Goal: Information Seeking & Learning: Learn about a topic

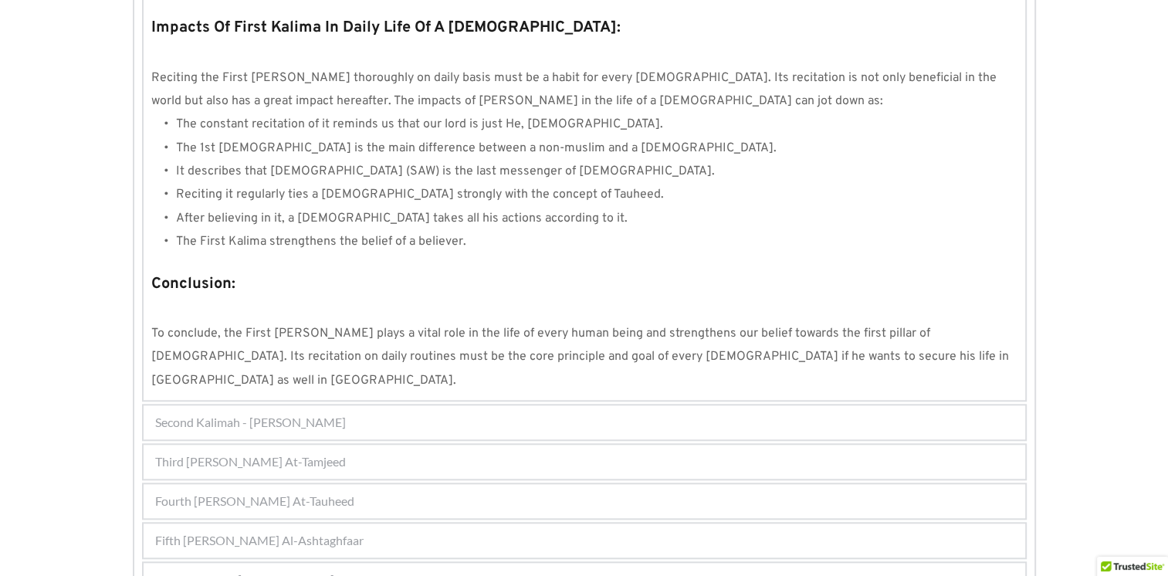
scroll to position [1406, 0]
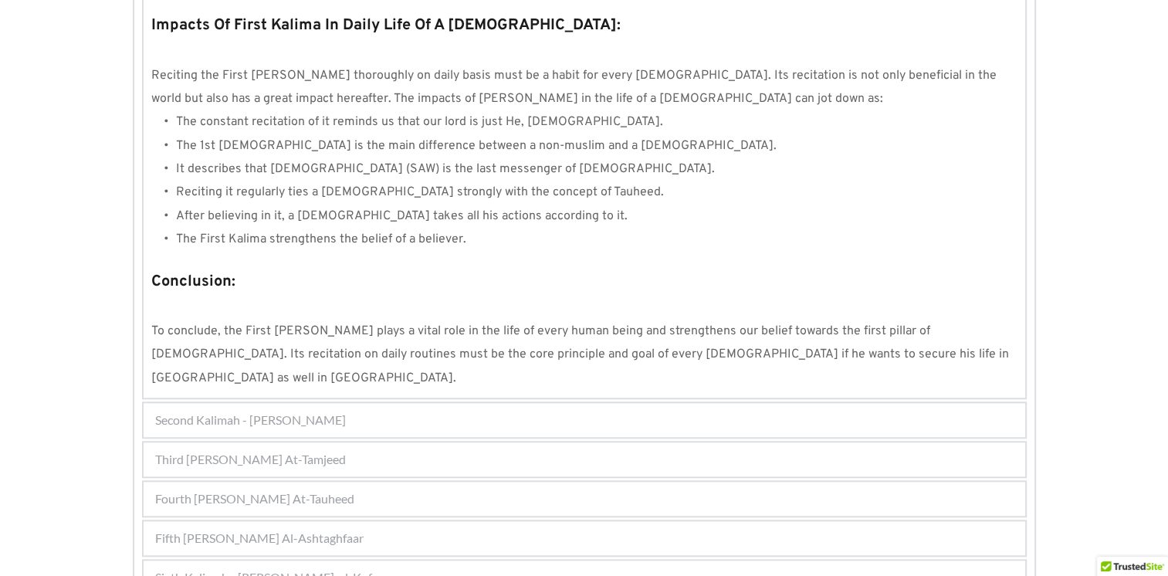
click at [333, 568] on span "Sixth Kalimah - Kalimah Radd-al-Kufar" at bounding box center [269, 577] width 228 height 19
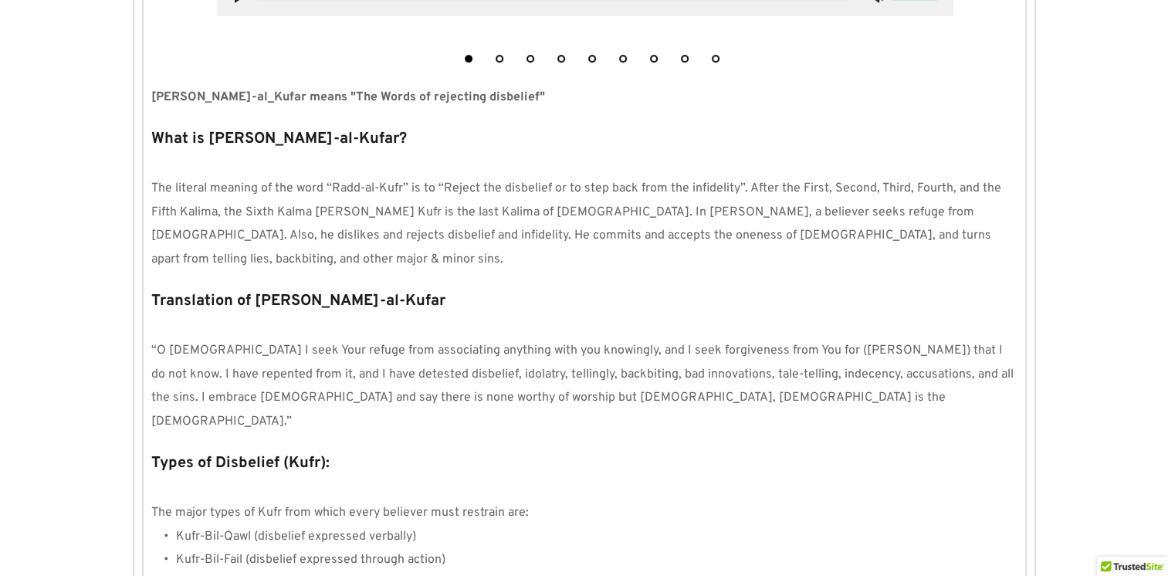
scroll to position [1032, 0]
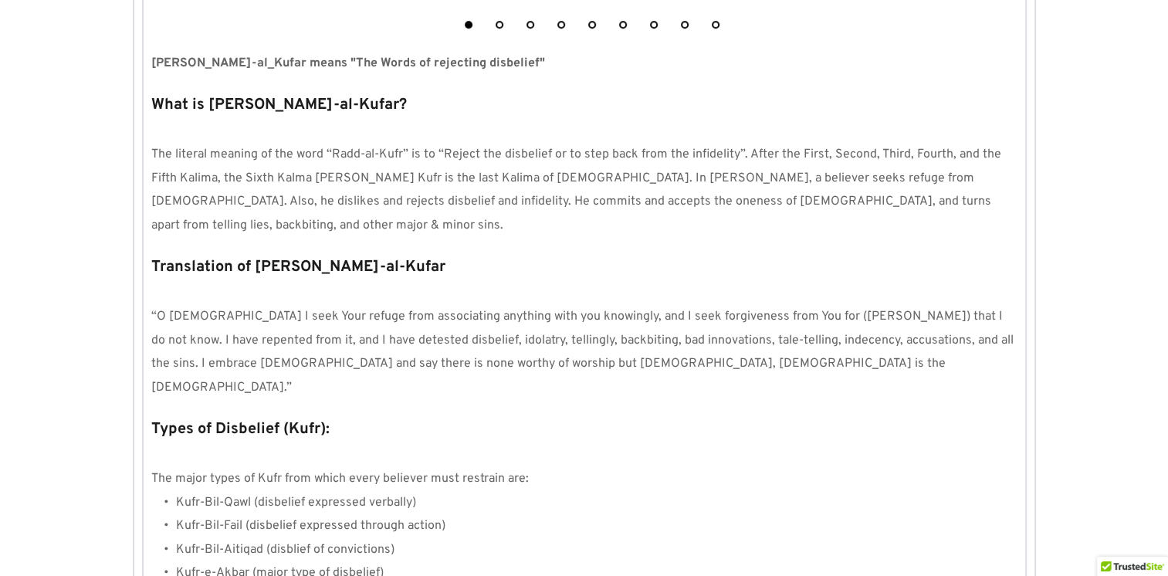
click at [502, 22] on button "2" at bounding box center [500, 25] width 8 height 8
click at [532, 21] on button "3" at bounding box center [531, 25] width 8 height 8
click at [563, 22] on button "4" at bounding box center [562, 25] width 8 height 8
click at [589, 21] on button "5" at bounding box center [592, 25] width 8 height 8
click at [619, 22] on button "6" at bounding box center [623, 25] width 8 height 8
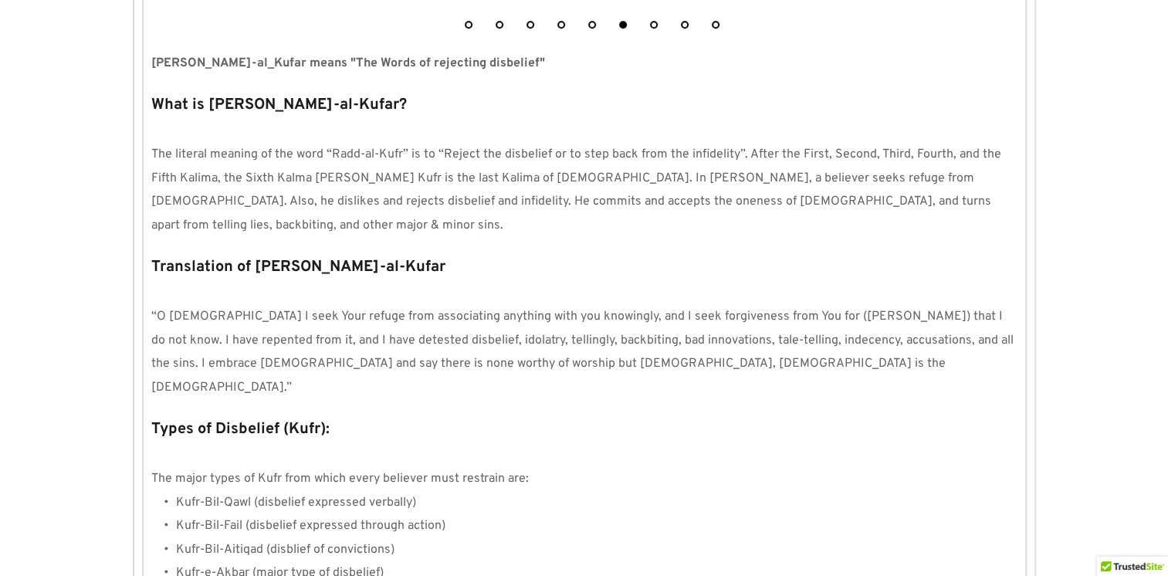
click at [651, 22] on button "7" at bounding box center [654, 25] width 8 height 8
click at [683, 22] on button "8" at bounding box center [685, 25] width 8 height 8
click at [710, 19] on li "9" at bounding box center [715, 20] width 15 height 15
click at [468, 23] on button "1" at bounding box center [469, 25] width 8 height 8
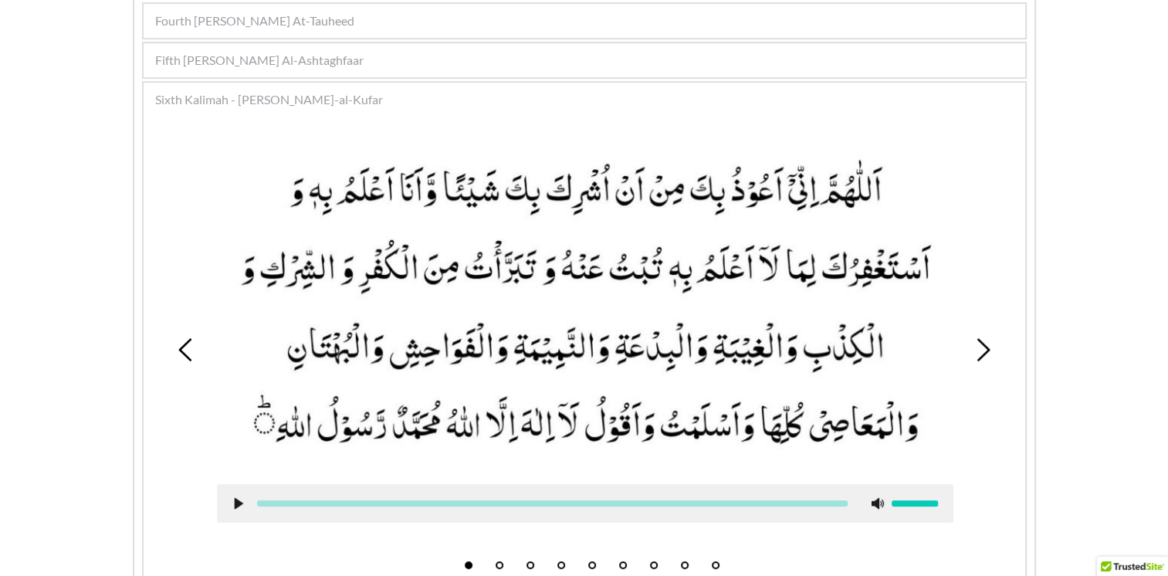
scroll to position [491, 0]
click at [266, 51] on span "Fifth Kalimah - Kalimah Al-Ashtaghfaar" at bounding box center [259, 60] width 209 height 19
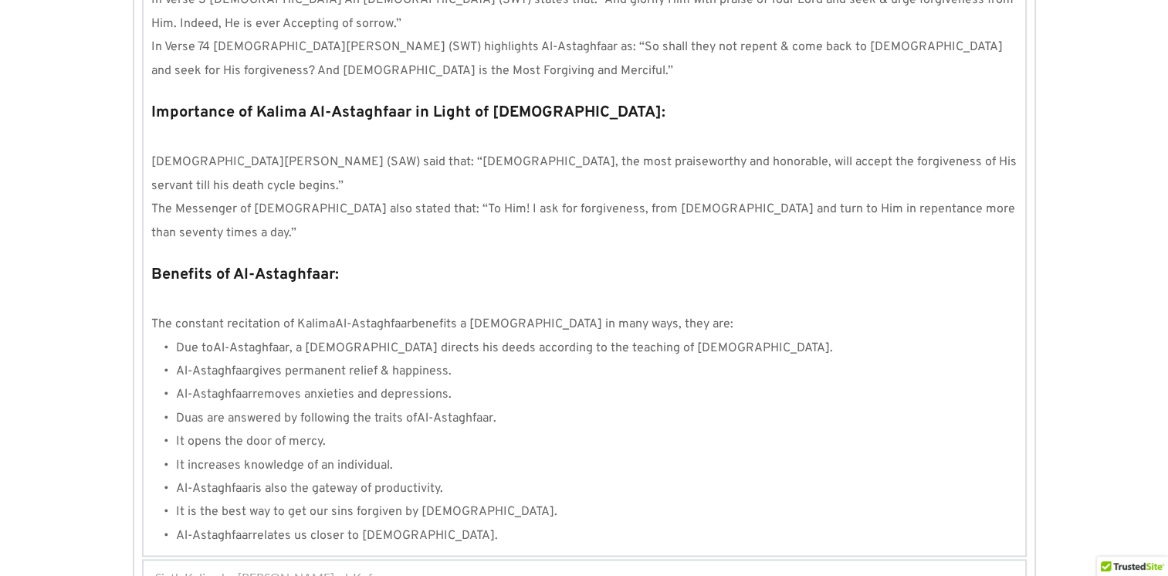
scroll to position [1677, 0]
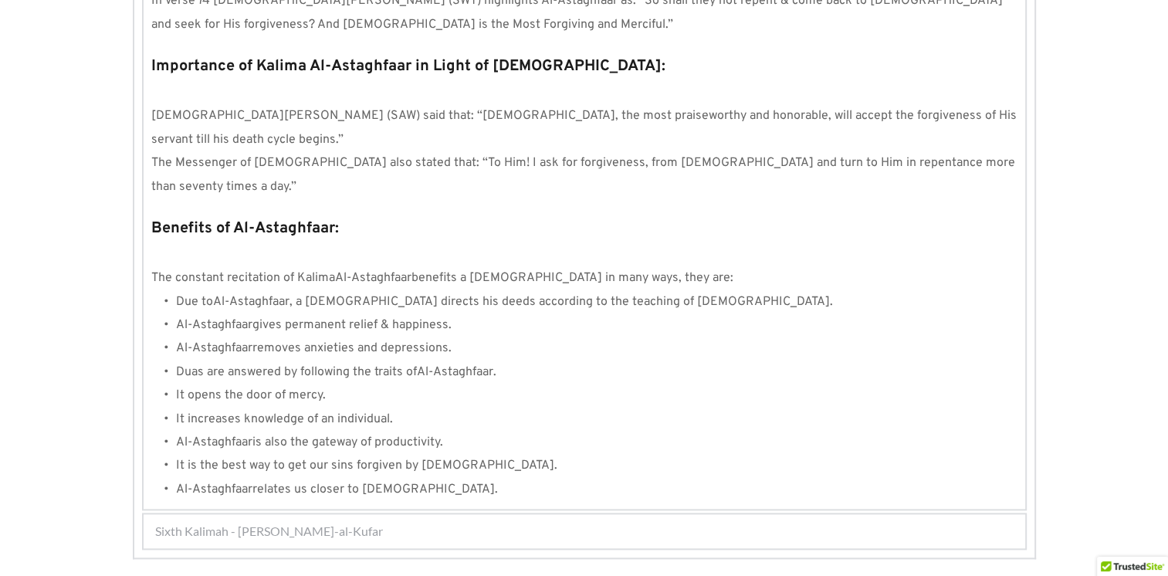
click at [353, 522] on span "Sixth Kalimah - Kalimah Radd-al-Kufar" at bounding box center [269, 531] width 228 height 19
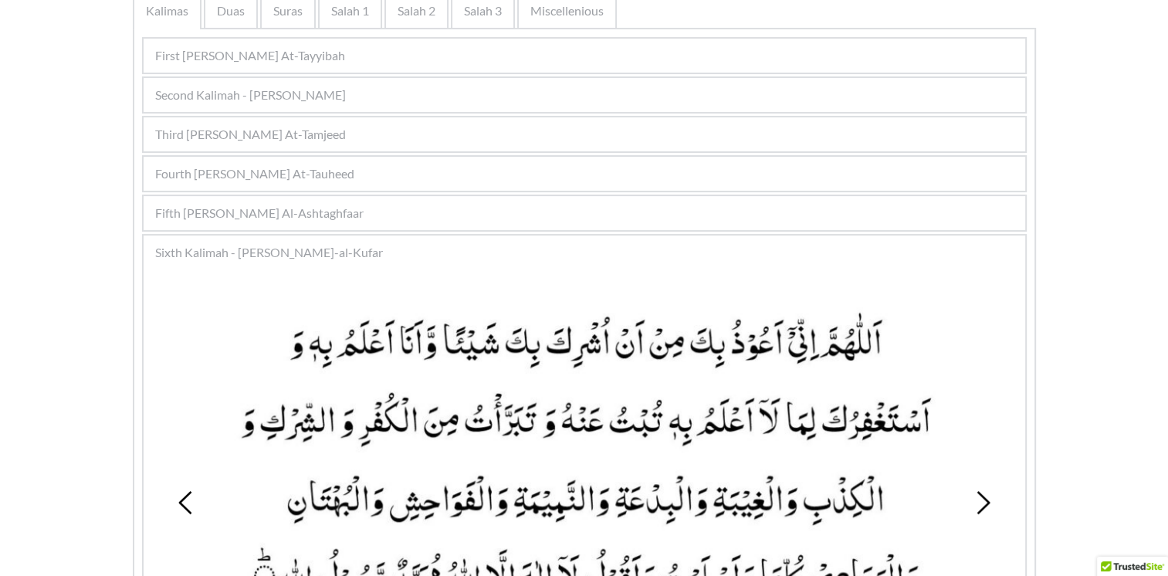
scroll to position [182, 0]
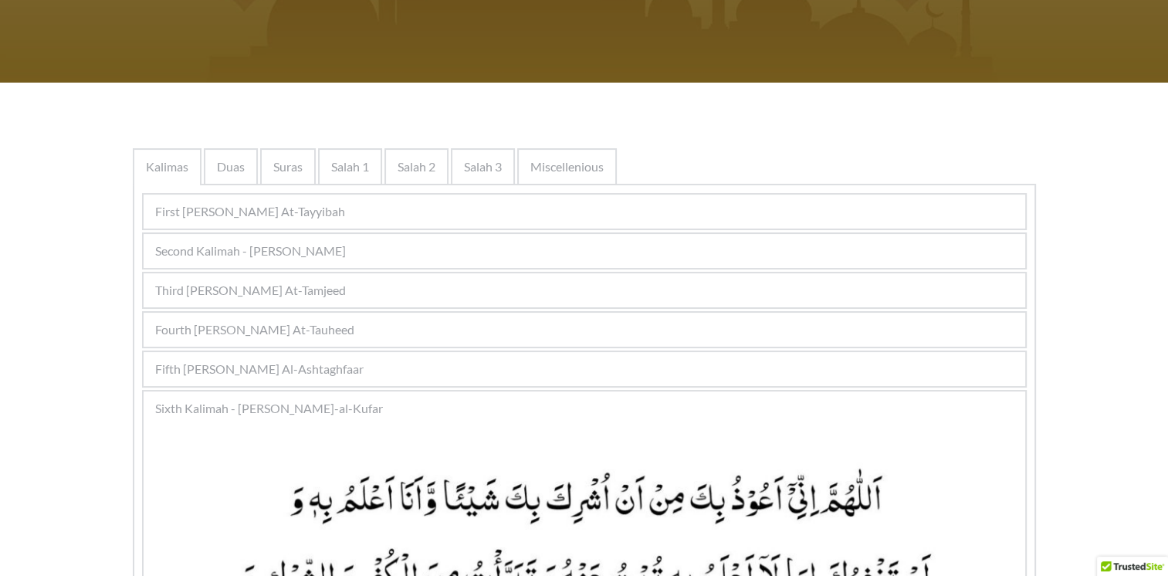
click at [290, 212] on span "First Kalimah - Kalimah At-Tayyibah" at bounding box center [250, 211] width 190 height 19
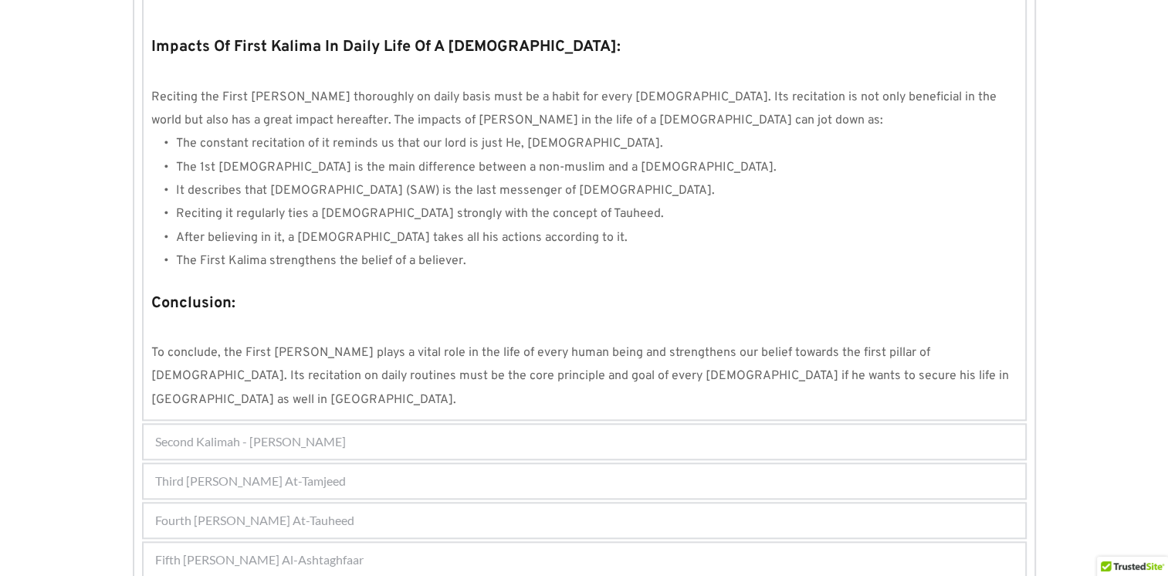
scroll to position [1406, 0]
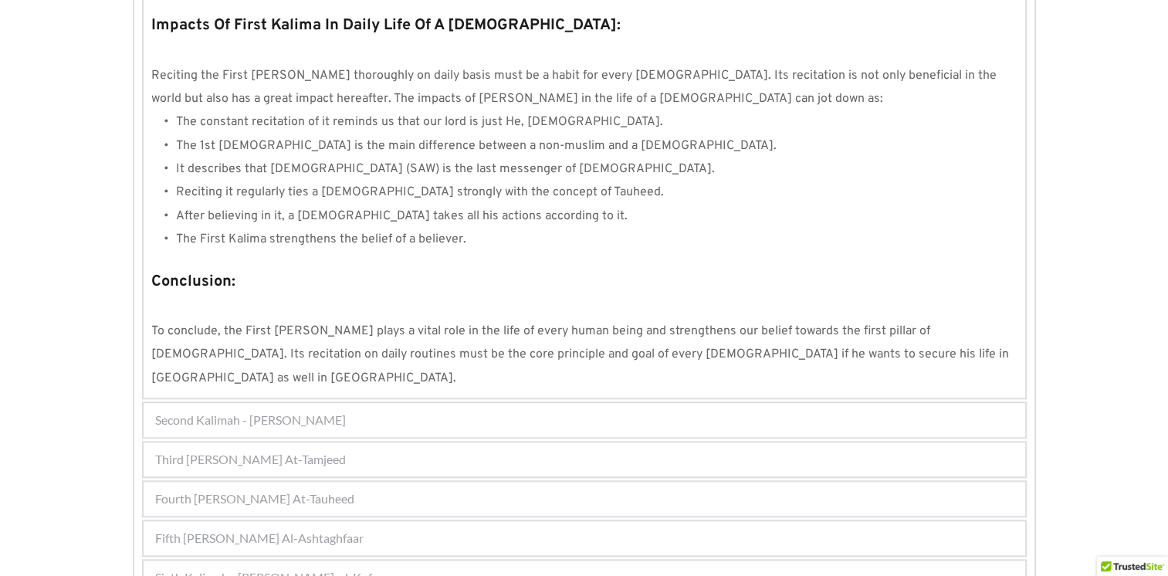
click at [342, 411] on span "Second Kalimah - Kalimah Ash-Shahdah" at bounding box center [250, 420] width 191 height 19
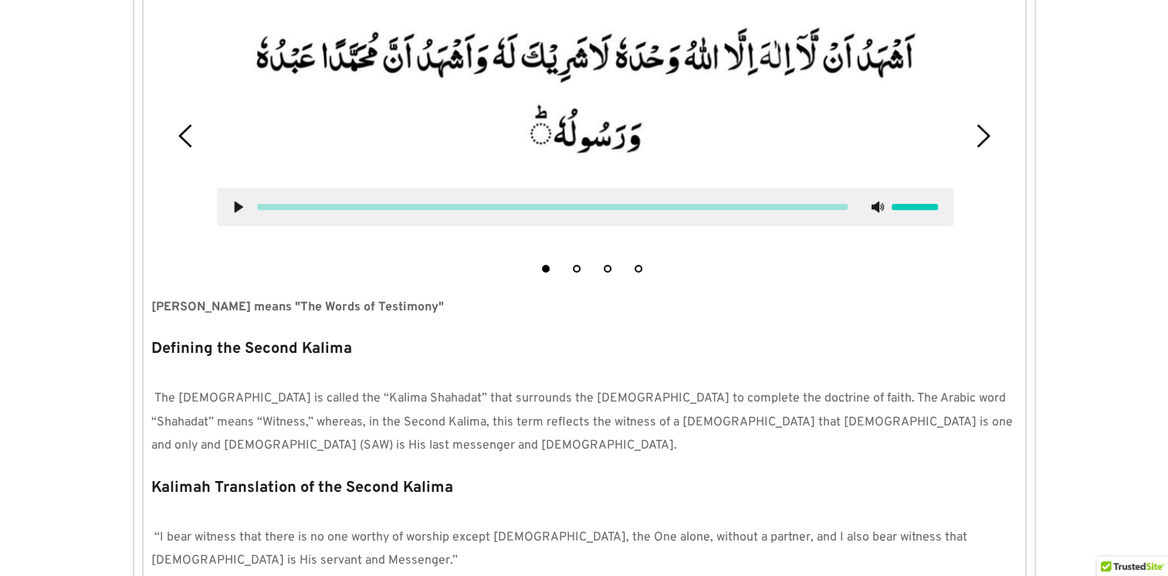
scroll to position [490, 0]
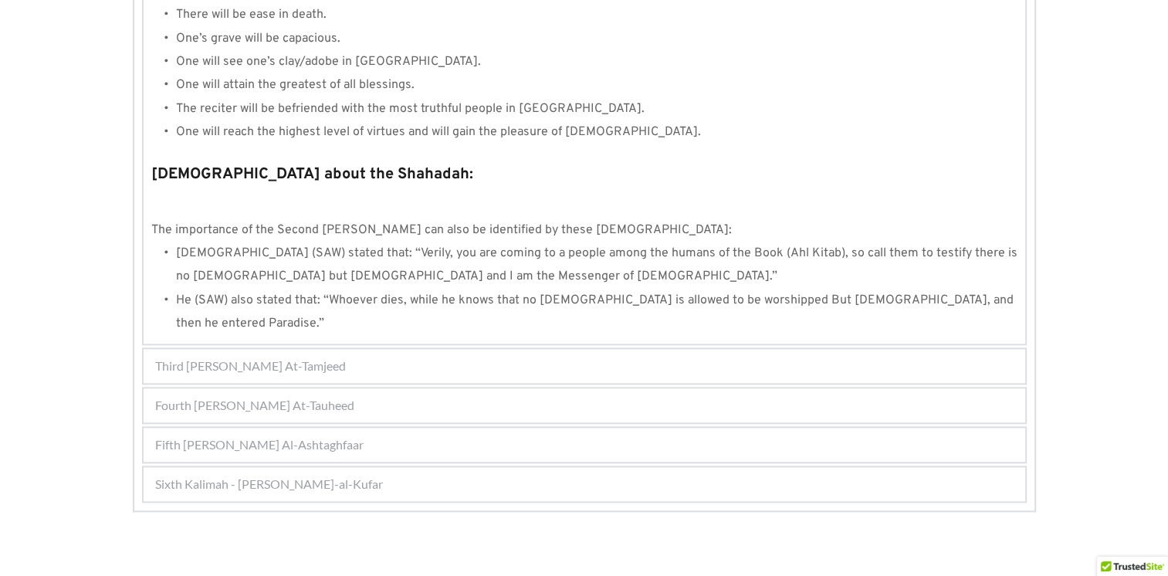
click at [340, 357] on span "Third Kalimah - Kalimah At-Tamjeed" at bounding box center [250, 366] width 191 height 19
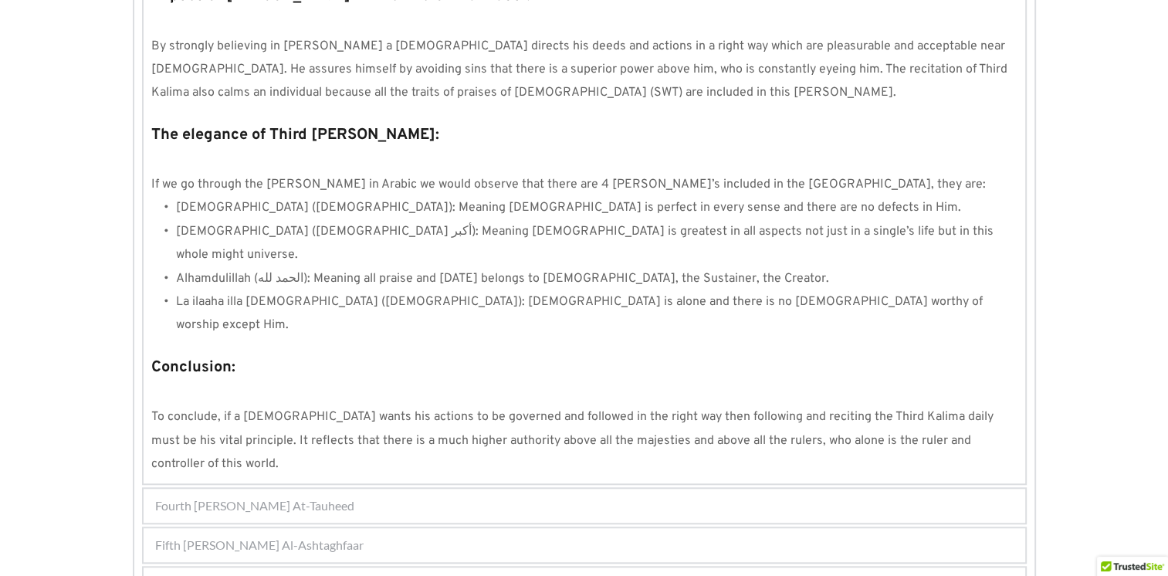
scroll to position [1301, 0]
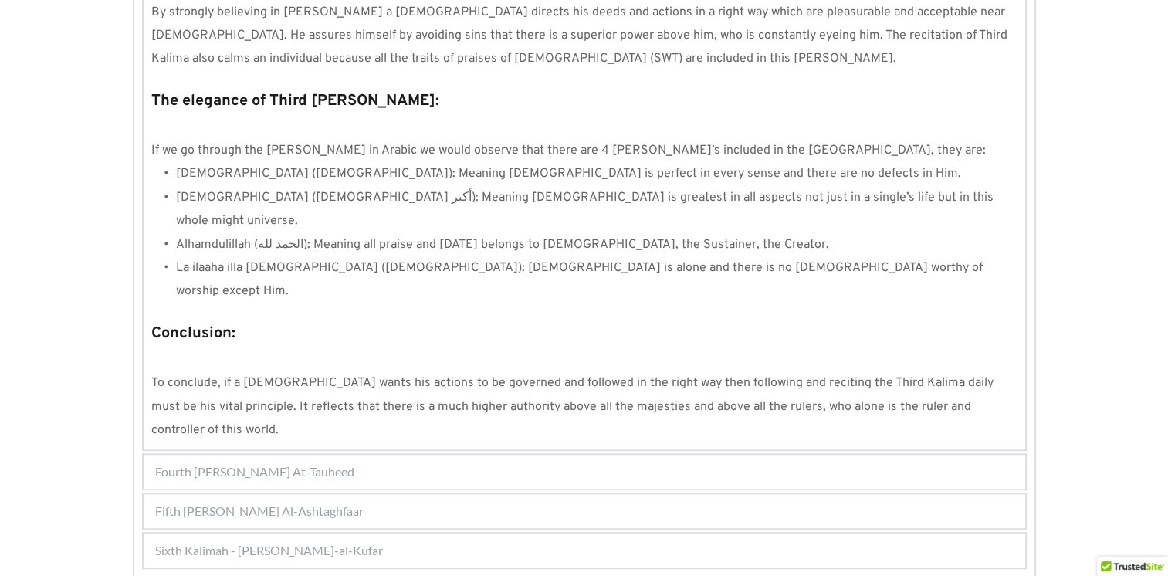
click at [312, 463] on span "Fourth Kalimah - Kalimah At-Tauheed" at bounding box center [254, 472] width 199 height 19
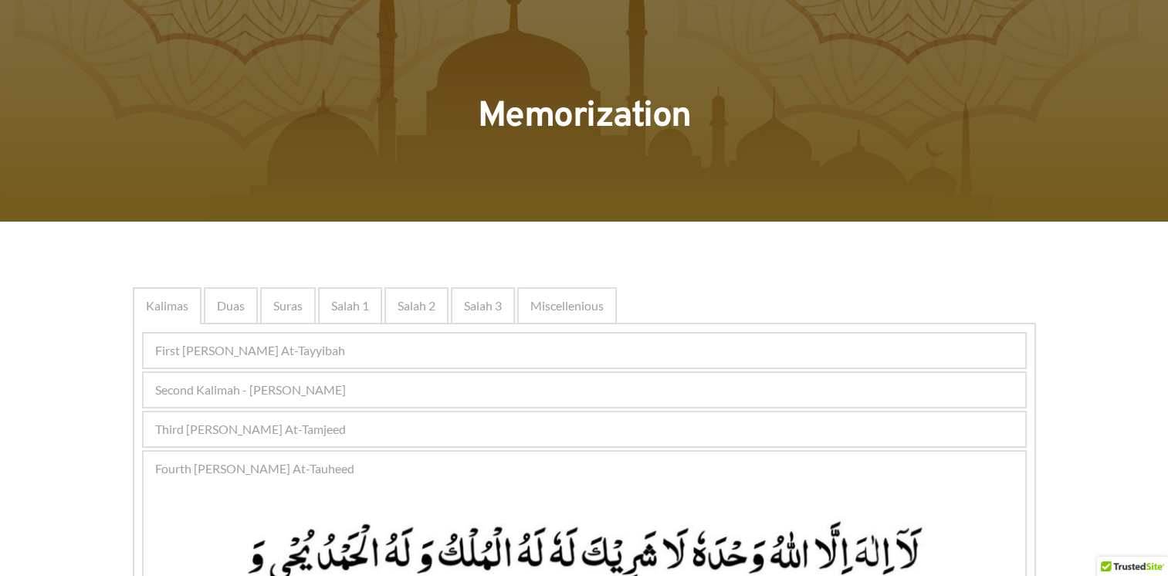
scroll to position [0, 0]
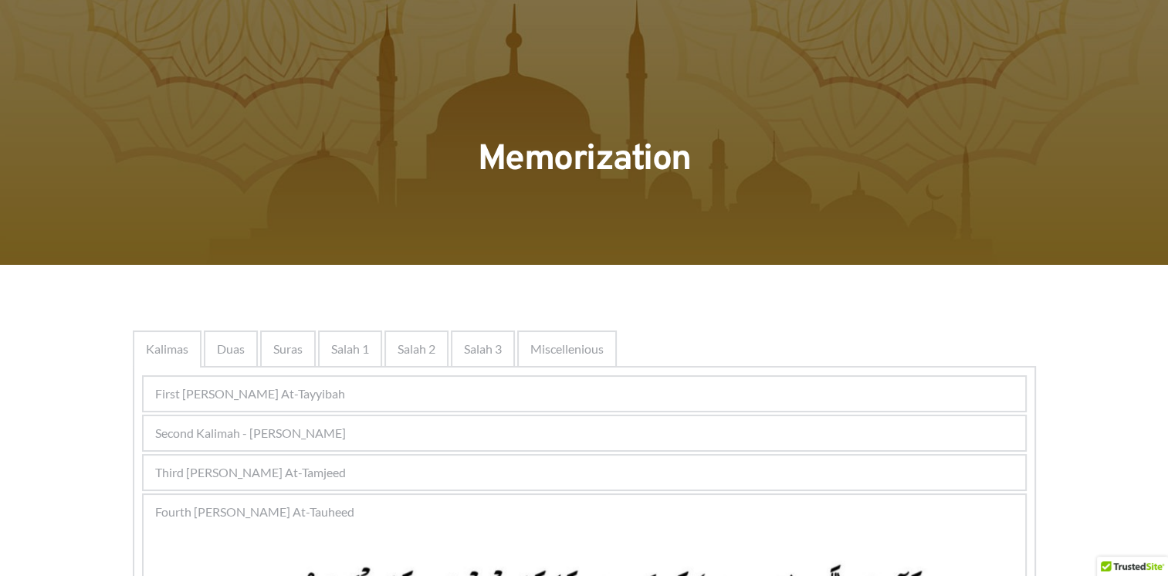
click at [322, 396] on span "First Kalimah - Kalimah At-Tayyibah" at bounding box center [250, 394] width 190 height 19
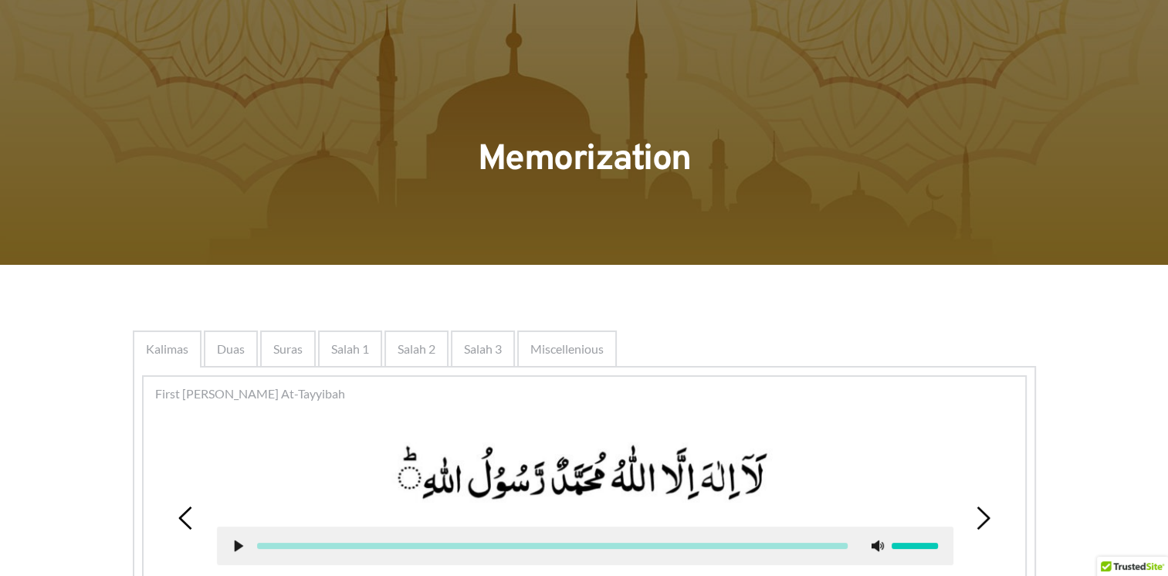
drag, startPoint x: 322, startPoint y: 397, endPoint x: 269, endPoint y: 394, distance: 53.4
click at [271, 392] on span "First Kalimah - Kalimah At-Tayyibah" at bounding box center [250, 394] width 190 height 19
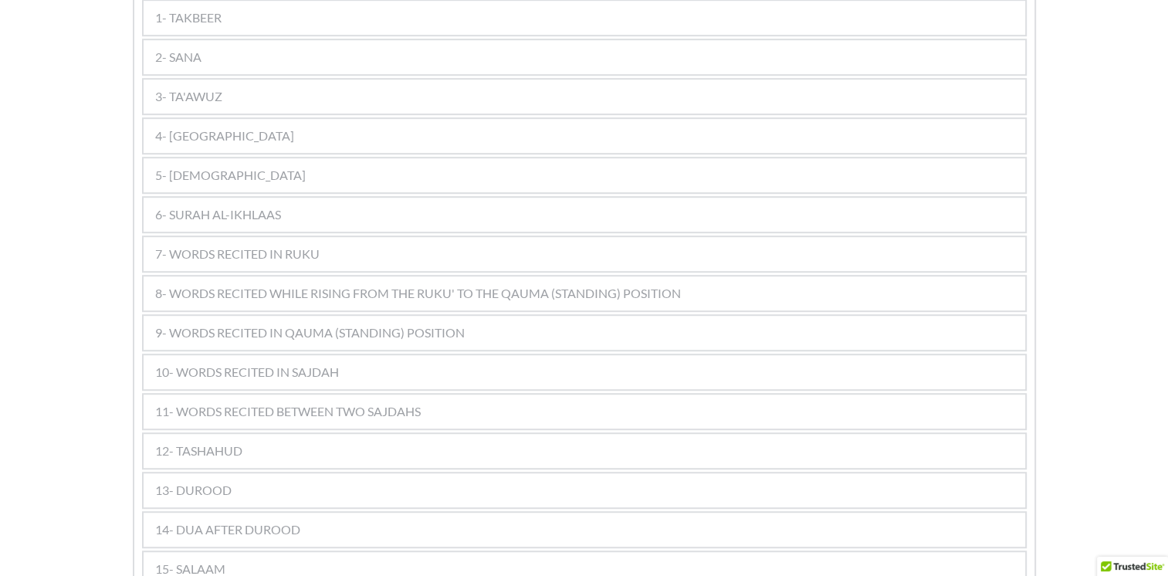
scroll to position [1004, 0]
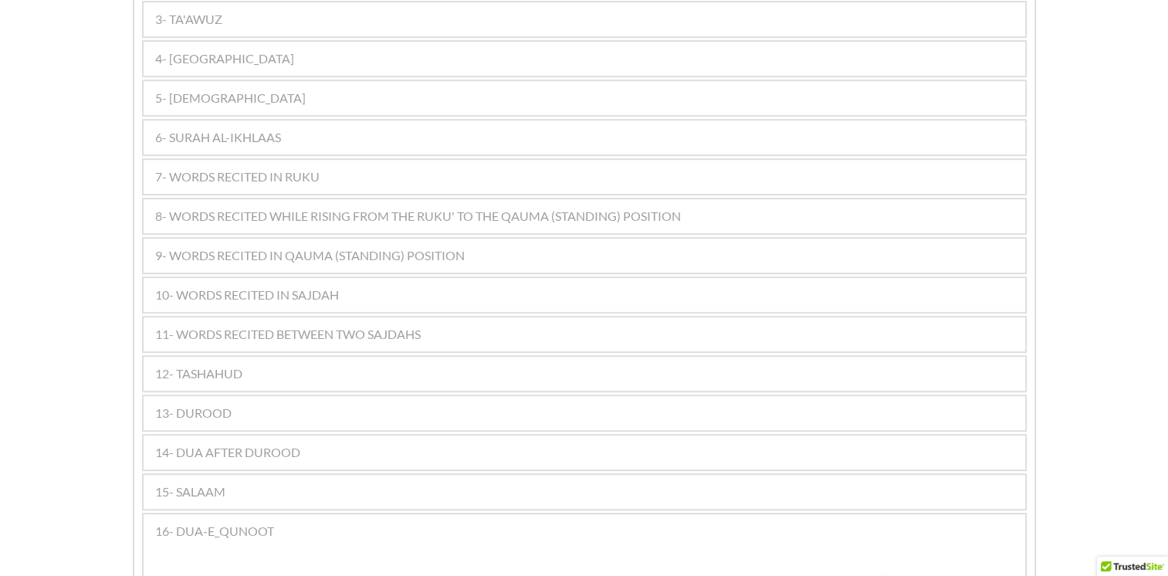
click at [275, 286] on span "10- WORDS RECITED IN SAJDAH" at bounding box center [247, 295] width 184 height 19
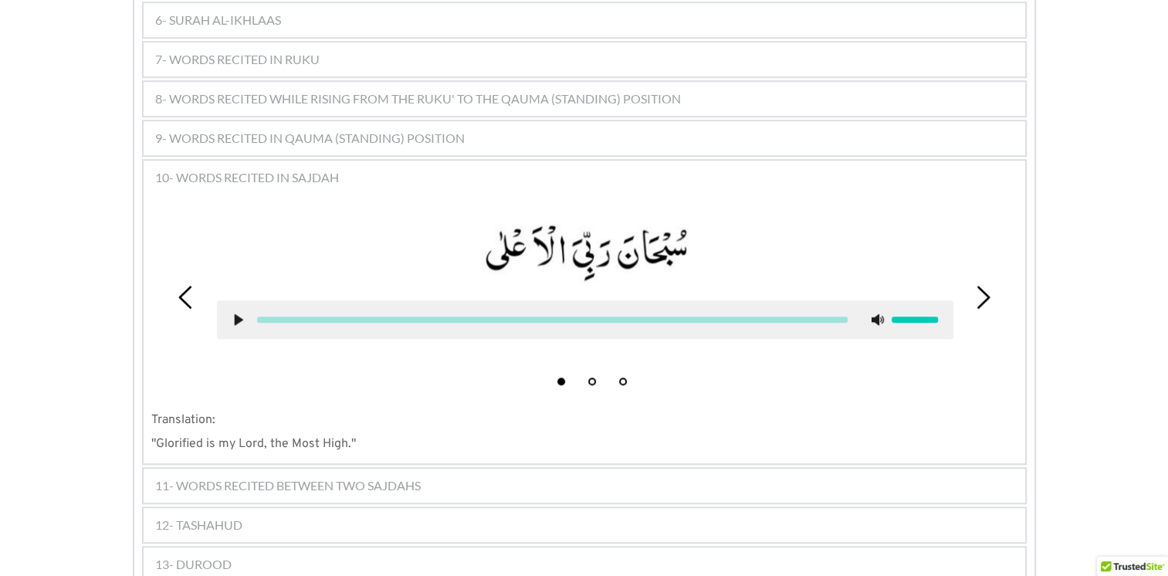
scroll to position [1158, 0]
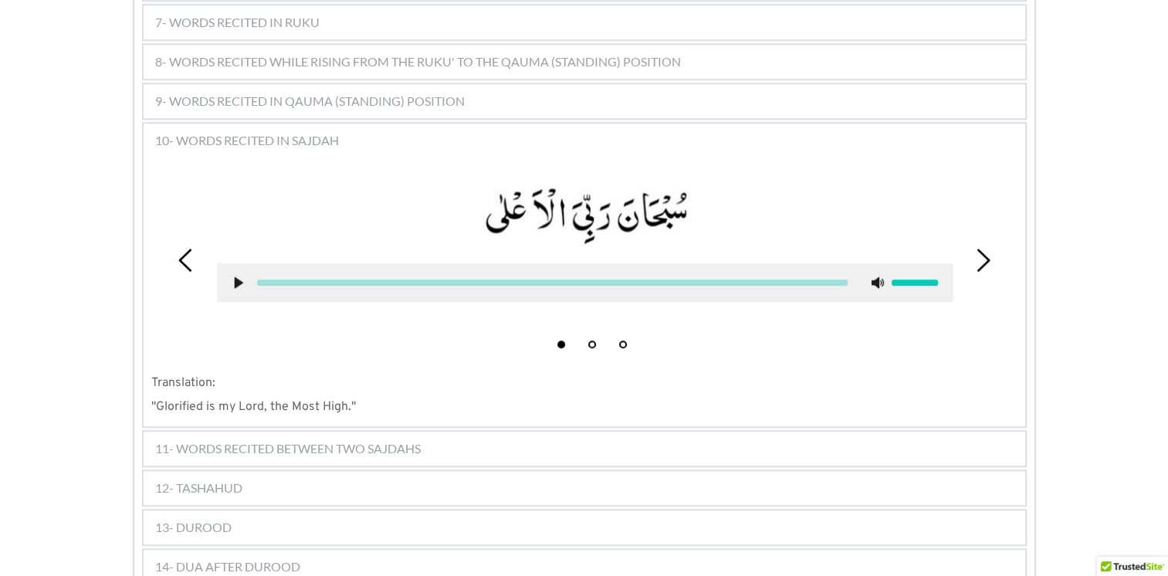
click at [300, 439] on span "11- WORDS RECITED BETWEEN TWO SAJDAHS" at bounding box center [288, 448] width 266 height 19
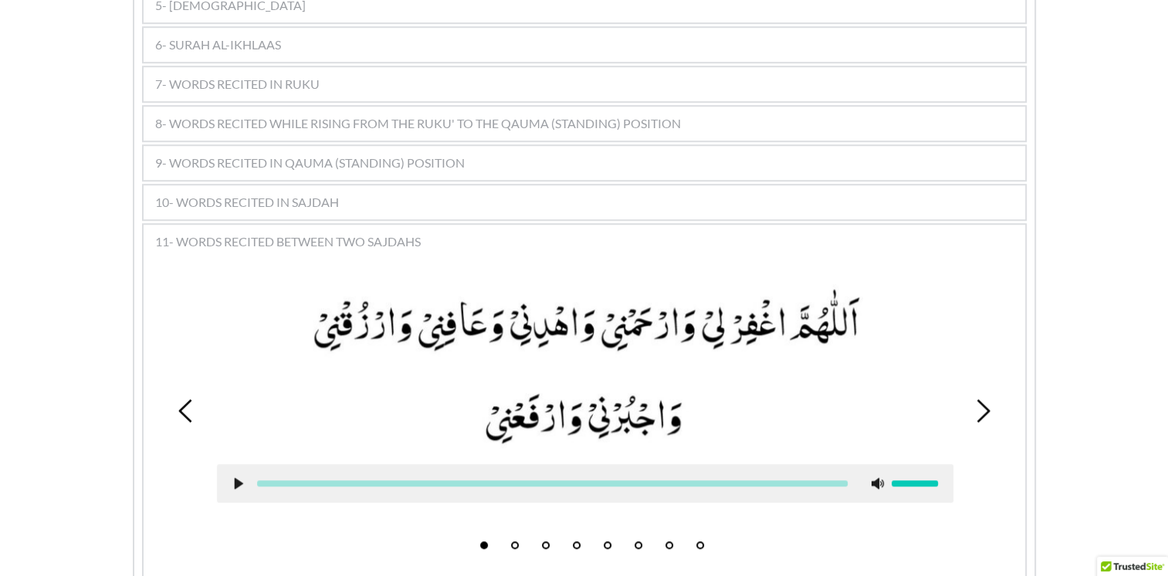
scroll to position [1081, 0]
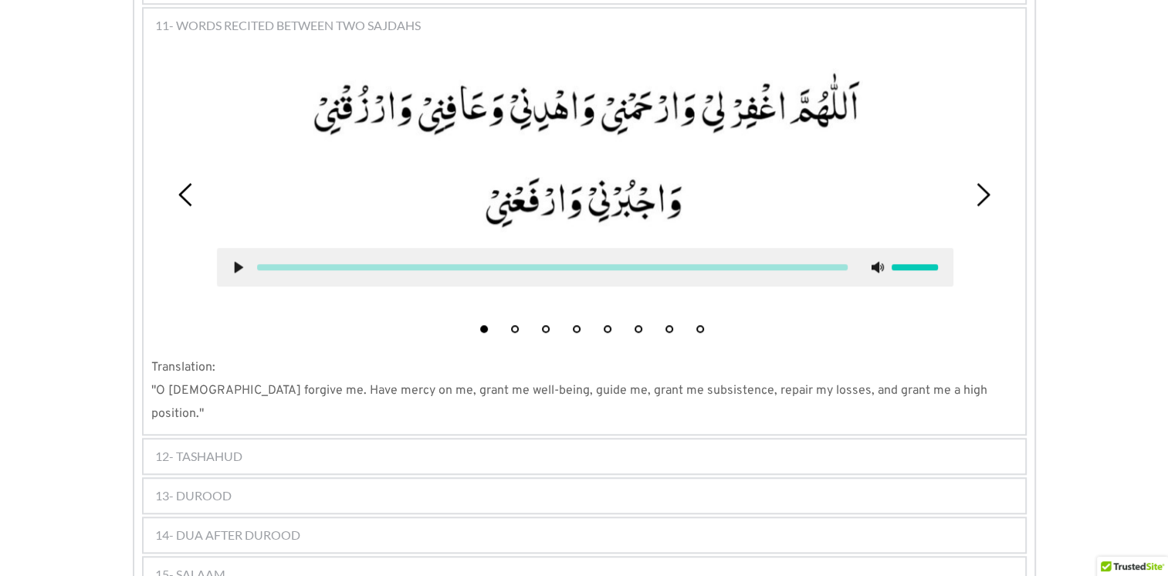
scroll to position [1313, 0]
click at [307, 518] on div "14- DUA AFTER DUROOD" at bounding box center [585, 535] width 882 height 34
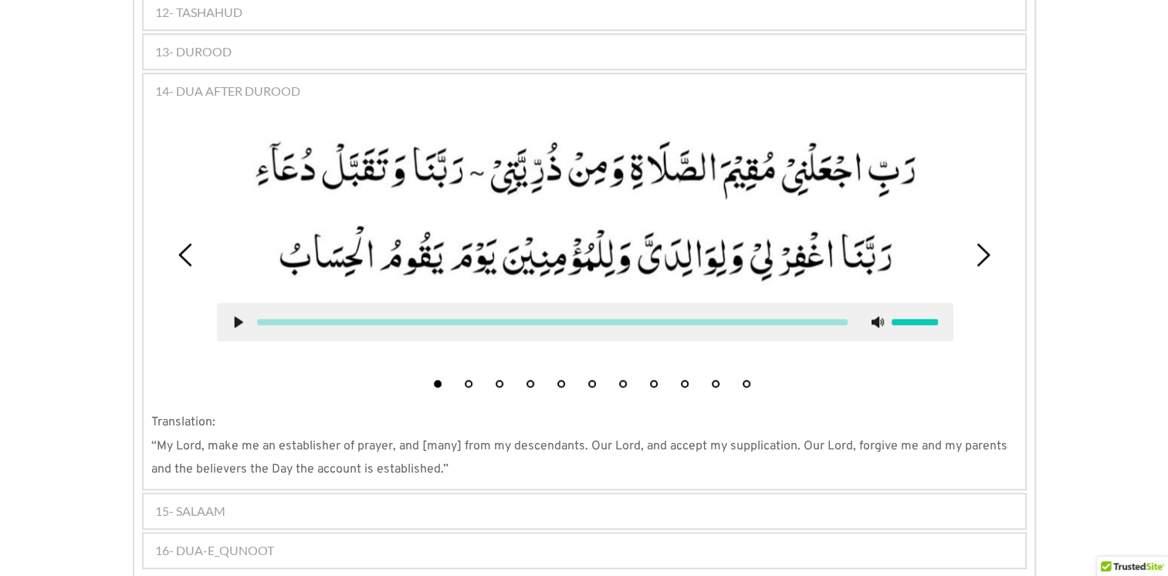
scroll to position [1390, 0]
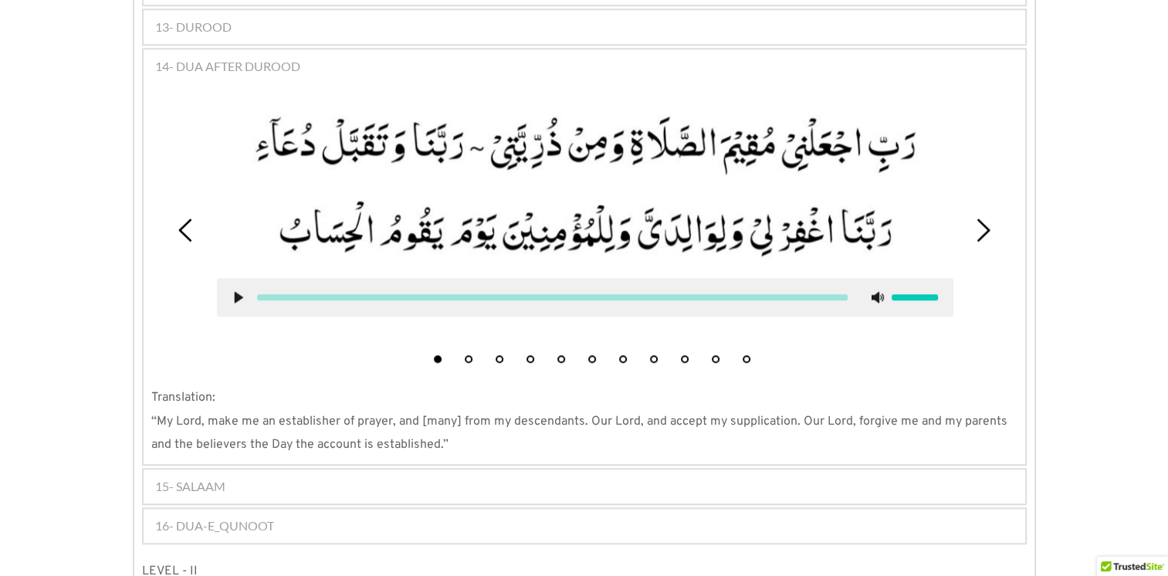
click at [500, 509] on div "16- DUA-E_QUNOOT" at bounding box center [585, 526] width 882 height 34
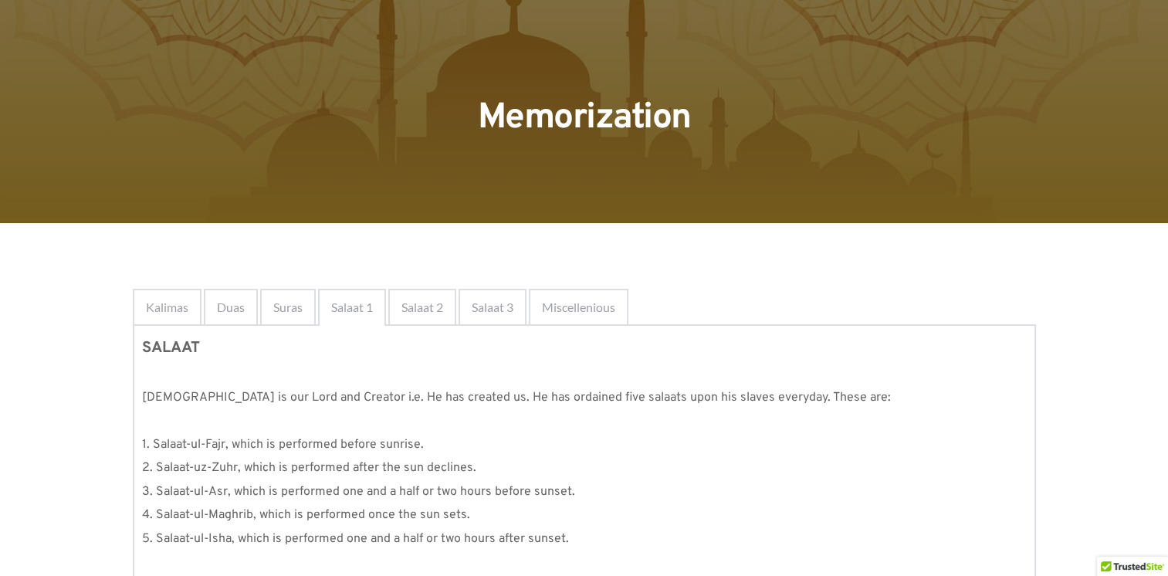
scroll to position [0, 0]
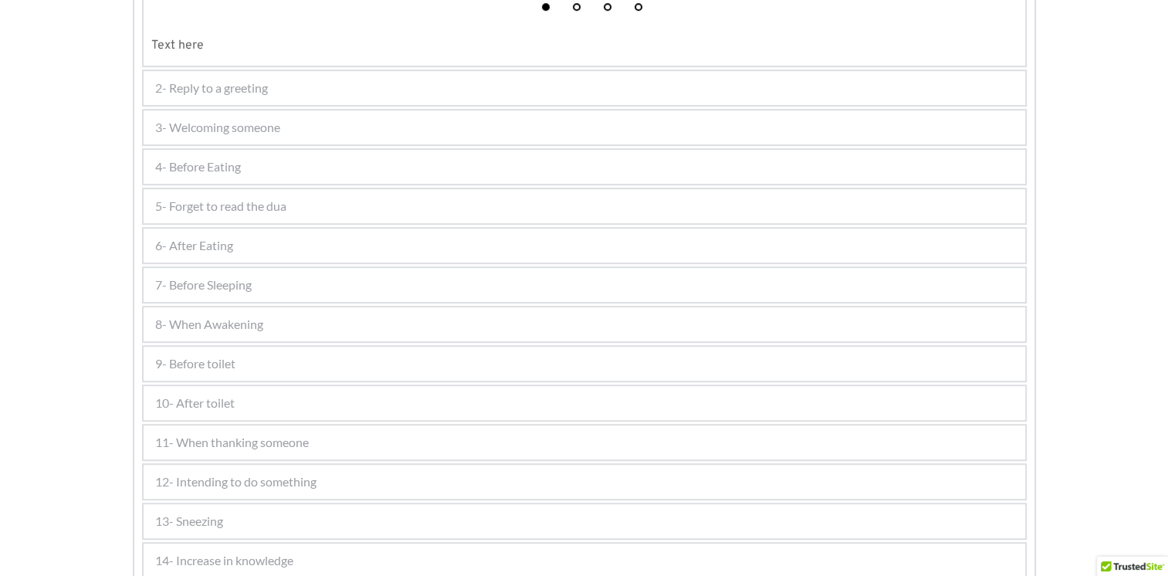
click at [275, 124] on span "3- Welcoming someone" at bounding box center [217, 127] width 125 height 19
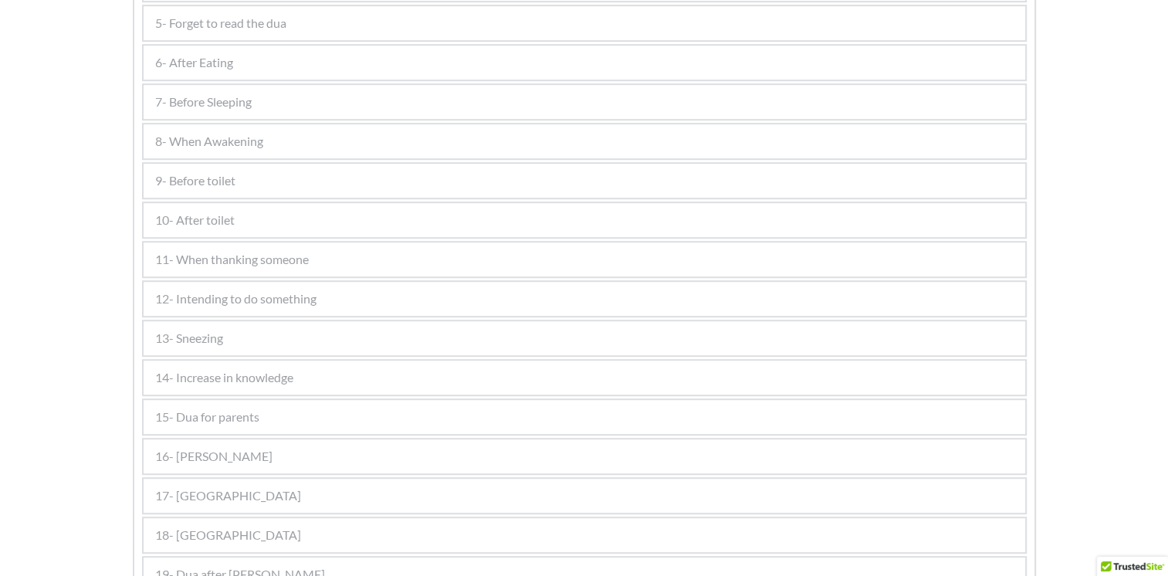
scroll to position [1070, 0]
click at [239, 331] on span "15- Dua for parents" at bounding box center [207, 340] width 104 height 19
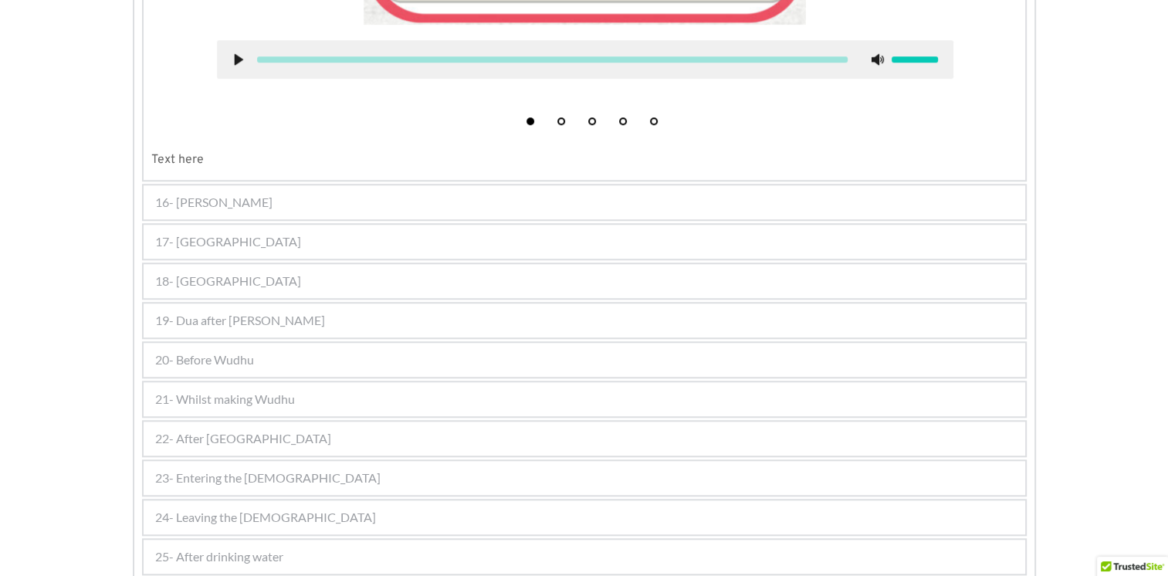
scroll to position [1300, 0]
click at [221, 351] on span "20- Before Wudhu" at bounding box center [204, 360] width 99 height 19
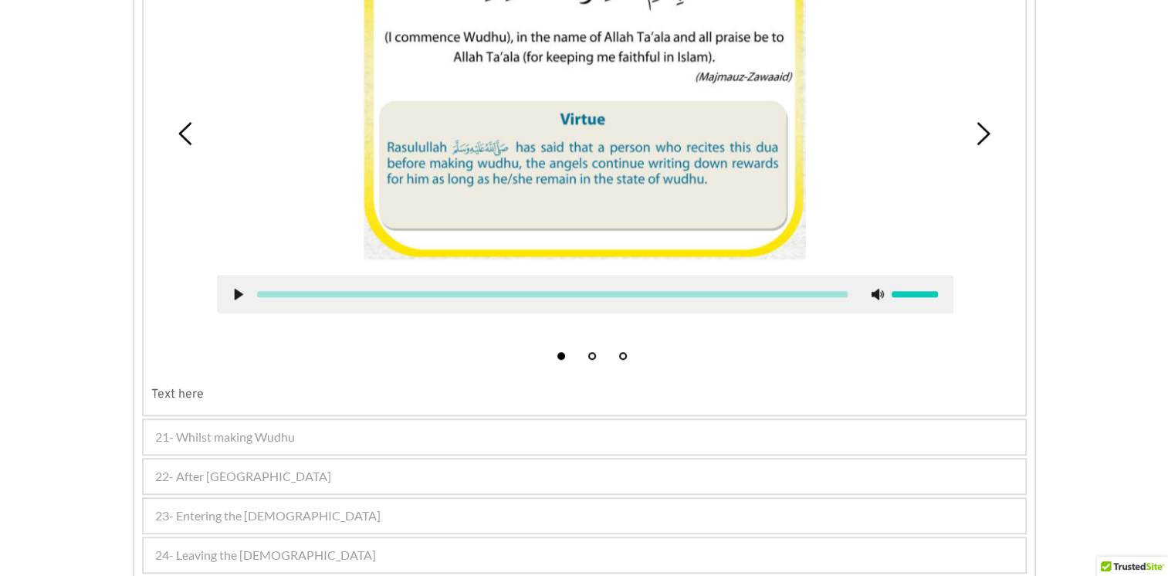
scroll to position [1420, 0]
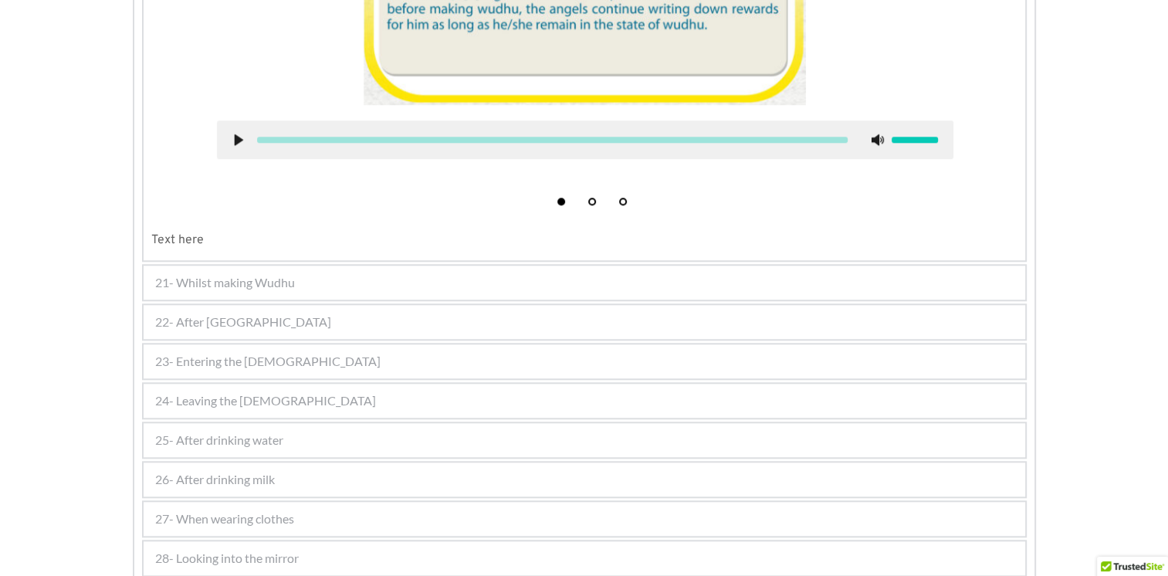
click at [259, 274] on span "21- Whilst making Wudhu" at bounding box center [225, 282] width 140 height 19
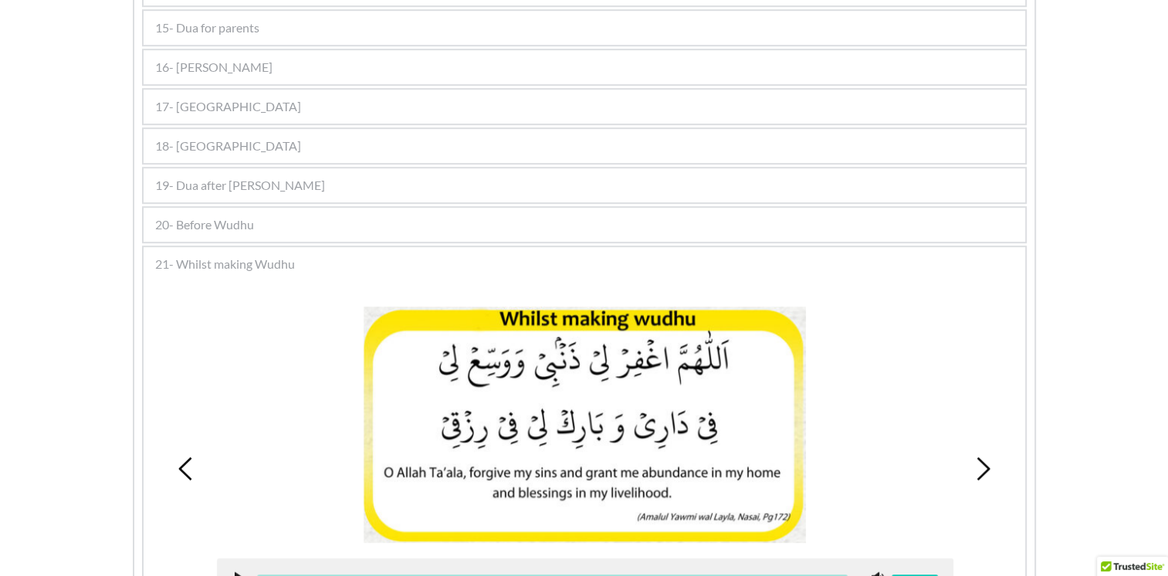
scroll to position [840, 0]
